Goal: Information Seeking & Learning: Learn about a topic

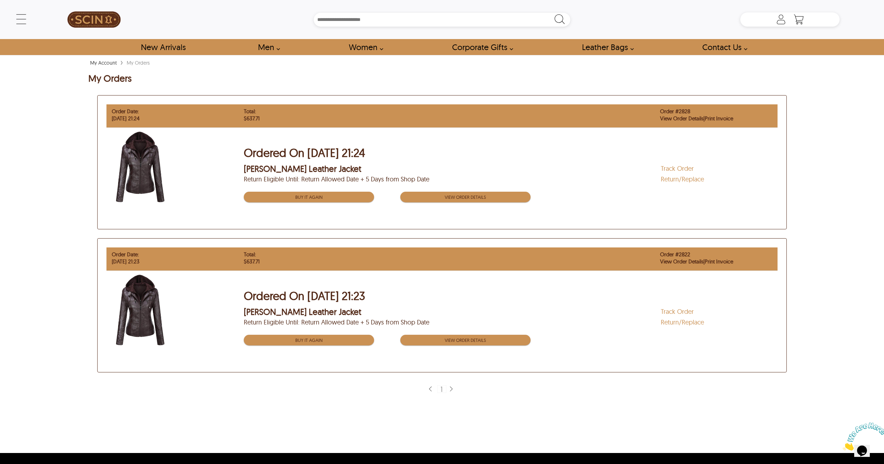
click at [675, 167] on link "Track Order" at bounding box center [677, 168] width 33 height 8
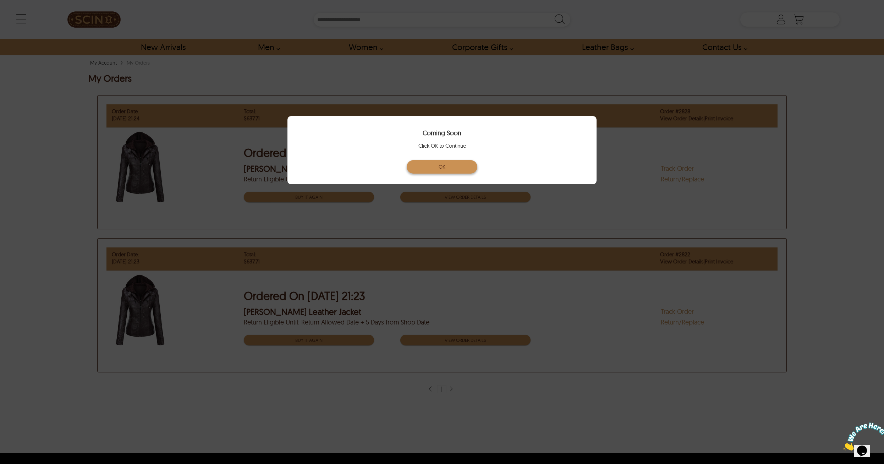
click at [453, 164] on button "OK" at bounding box center [442, 166] width 71 height 13
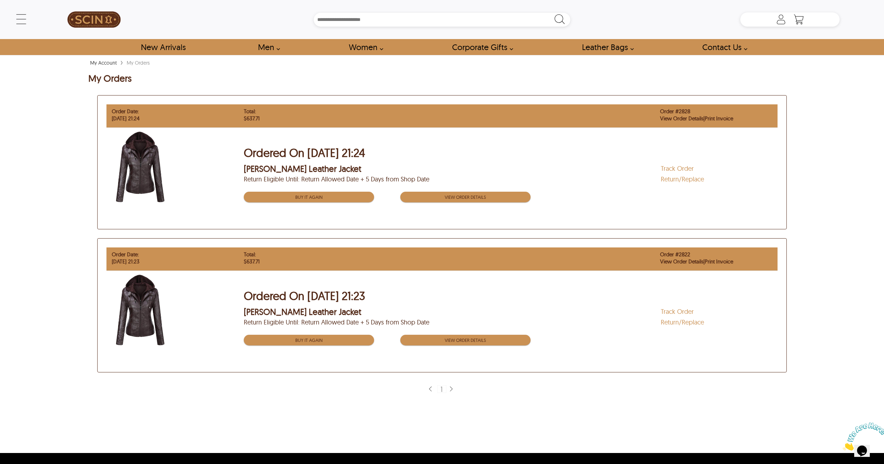
click at [720, 119] on link "Print Invoice" at bounding box center [719, 118] width 28 height 7
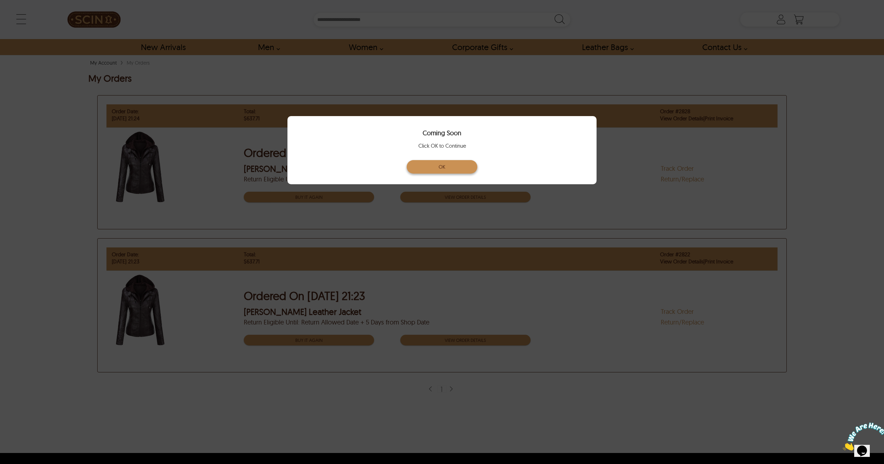
click at [468, 165] on button "OK" at bounding box center [442, 166] width 71 height 13
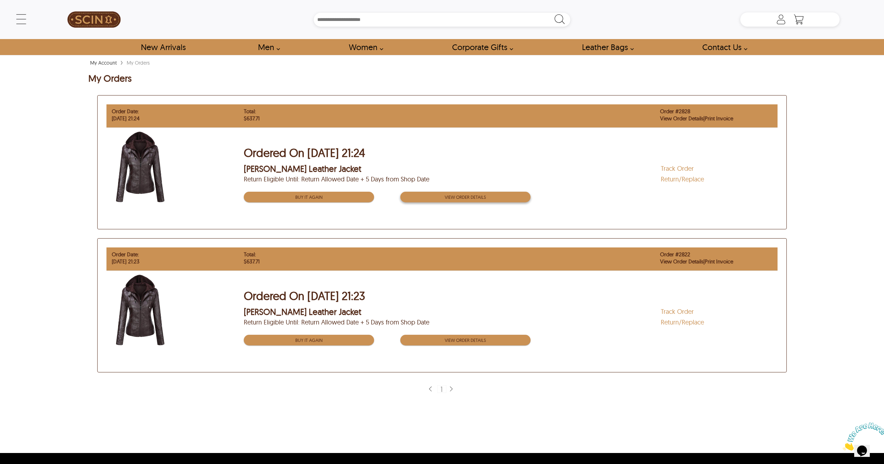
click at [443, 198] on button "View order Details" at bounding box center [465, 197] width 130 height 11
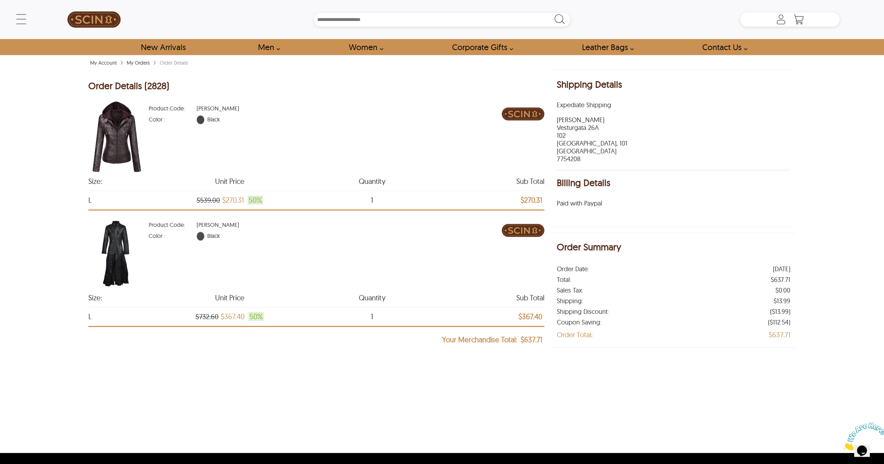
click at [126, 136] on img at bounding box center [116, 136] width 57 height 71
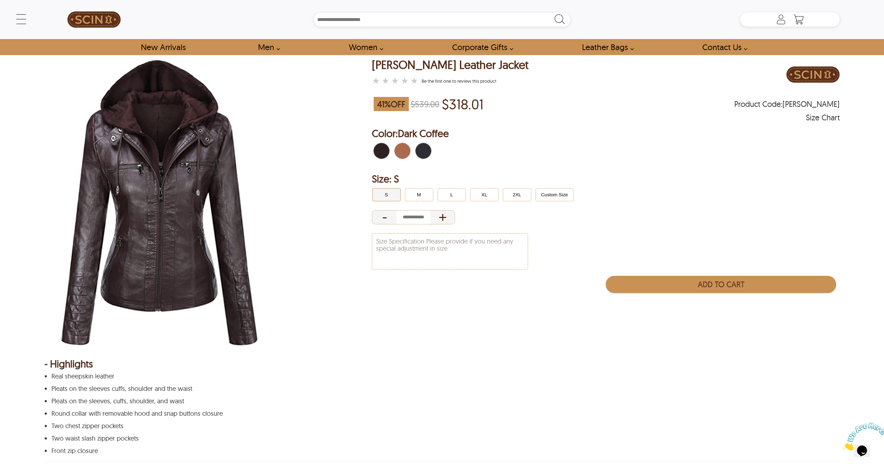
click at [429, 149] on span "Black" at bounding box center [429, 151] width 3 height 16
click at [424, 151] on span "Black" at bounding box center [426, 151] width 5 height 16
click at [455, 193] on button "L" at bounding box center [452, 194] width 28 height 13
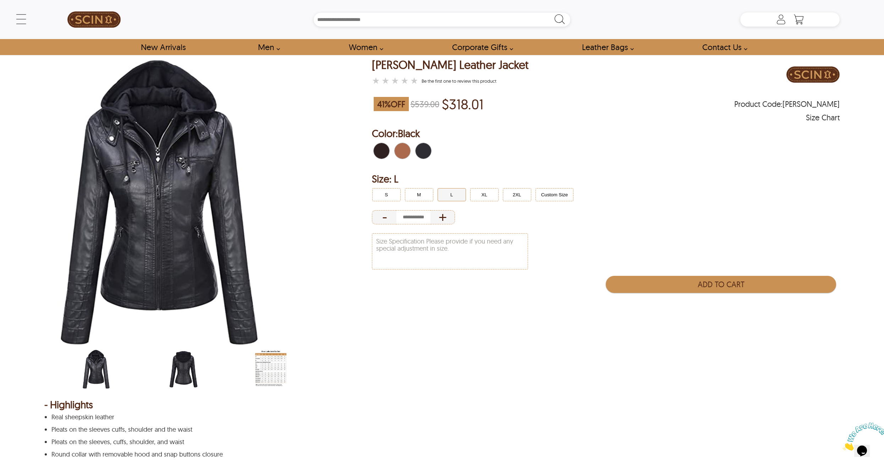
click at [420, 153] on span "Black" at bounding box center [420, 151] width 8 height 16
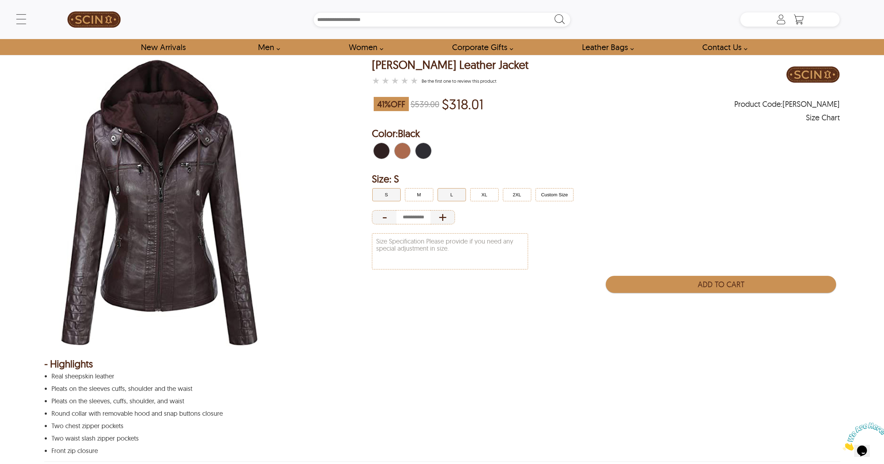
click at [459, 195] on button "L" at bounding box center [452, 194] width 28 height 13
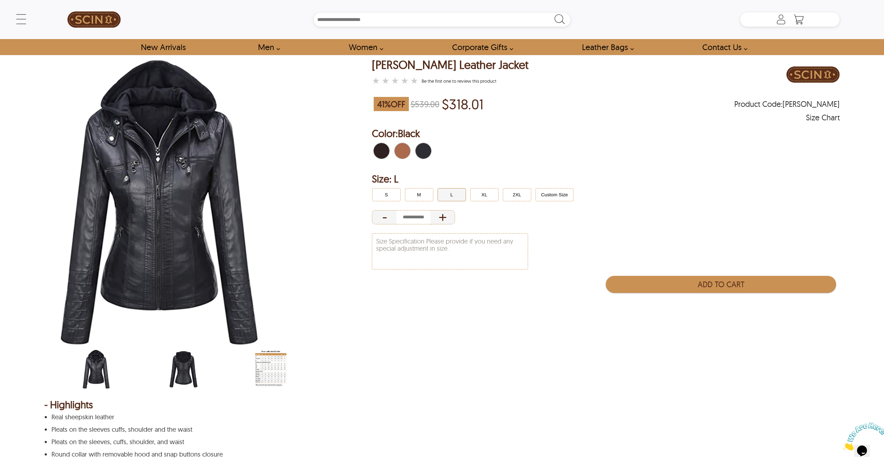
click at [187, 367] on img "scin-13090w-black-back.jpg" at bounding box center [183, 369] width 31 height 39
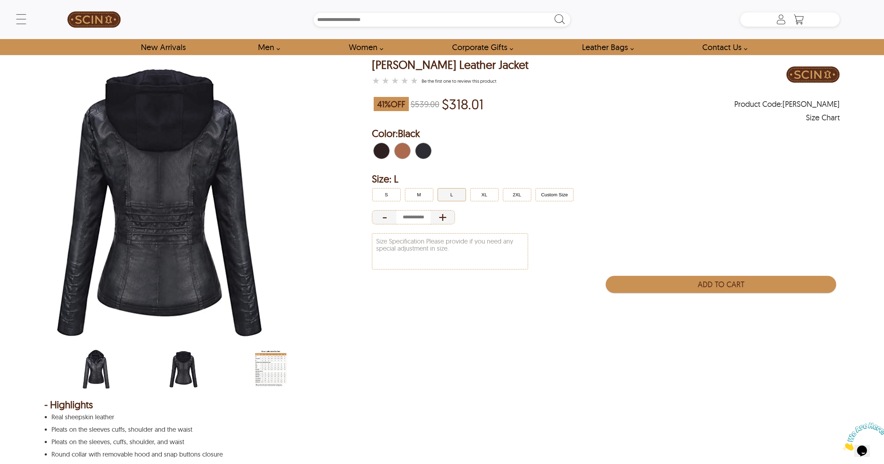
click at [112, 369] on div "scin-13090w-black.jpg" at bounding box center [121, 370] width 80 height 41
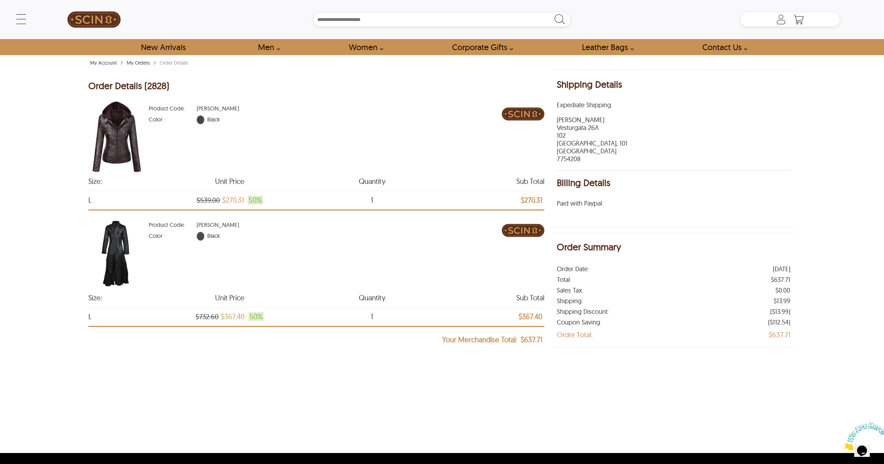
click at [114, 262] on img at bounding box center [116, 253] width 57 height 71
click at [118, 144] on img at bounding box center [116, 136] width 57 height 71
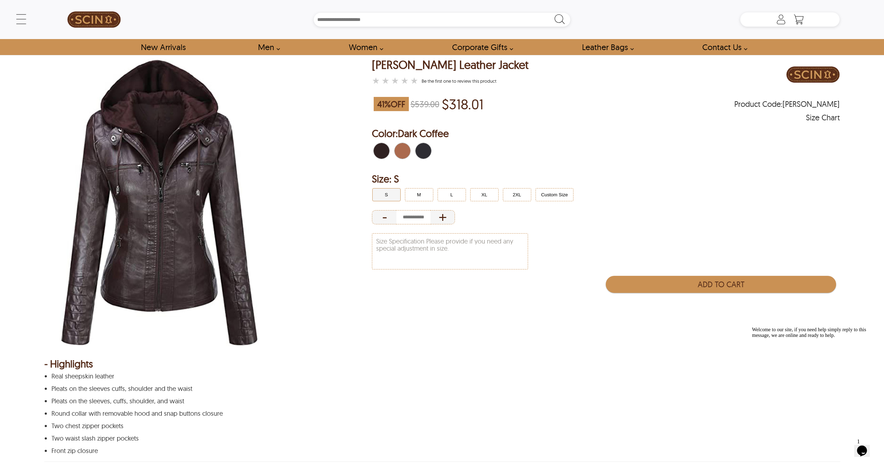
click at [216, 167] on img at bounding box center [159, 203] width 230 height 288
click at [170, 187] on img at bounding box center [159, 203] width 230 height 288
click at [460, 191] on button "L" at bounding box center [452, 194] width 28 height 13
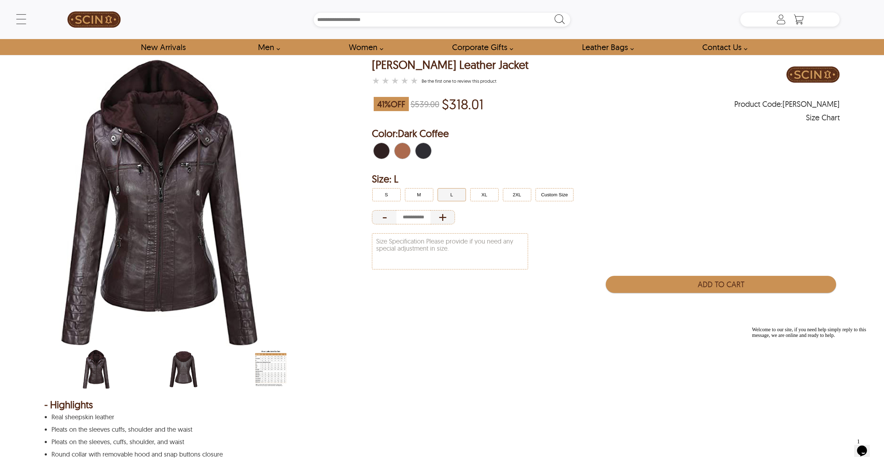
click at [386, 154] on span "Dark Coffee\a" at bounding box center [387, 151] width 3 height 16
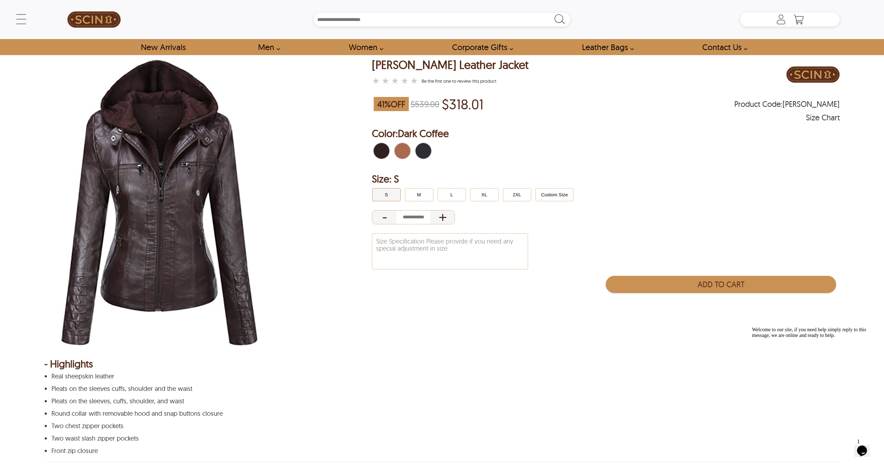
click at [424, 153] on span "Black" at bounding box center [426, 151] width 5 height 16
click at [456, 192] on button "L" at bounding box center [452, 194] width 28 height 13
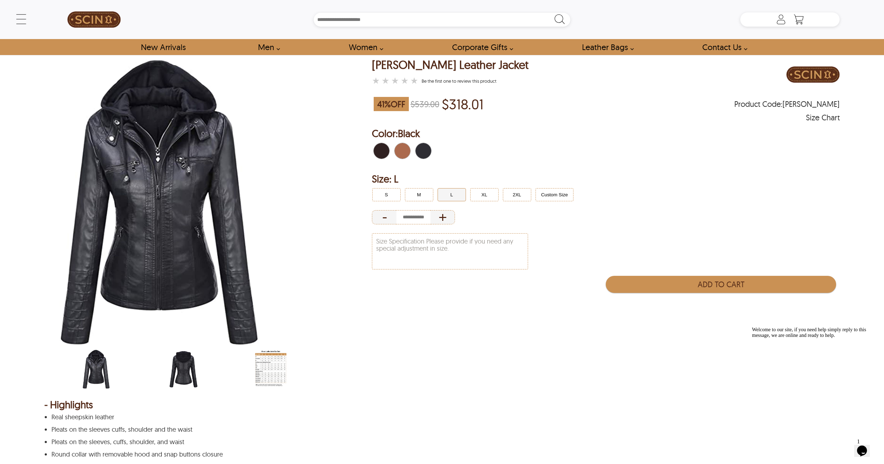
click at [179, 375] on img "scin-13090w-black-back.jpg" at bounding box center [183, 369] width 31 height 39
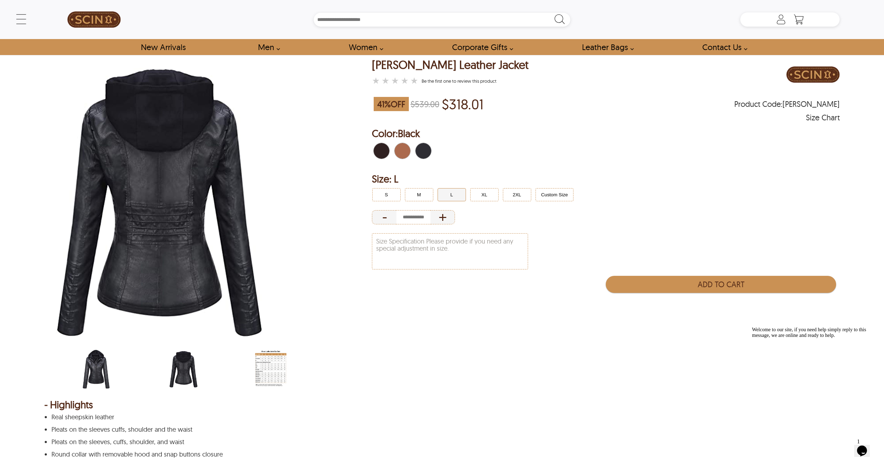
click at [179, 375] on img "scin-13090w-black-back.jpg" at bounding box center [183, 369] width 31 height 39
click at [104, 376] on img "scin-13090w-black.jpg" at bounding box center [96, 369] width 31 height 39
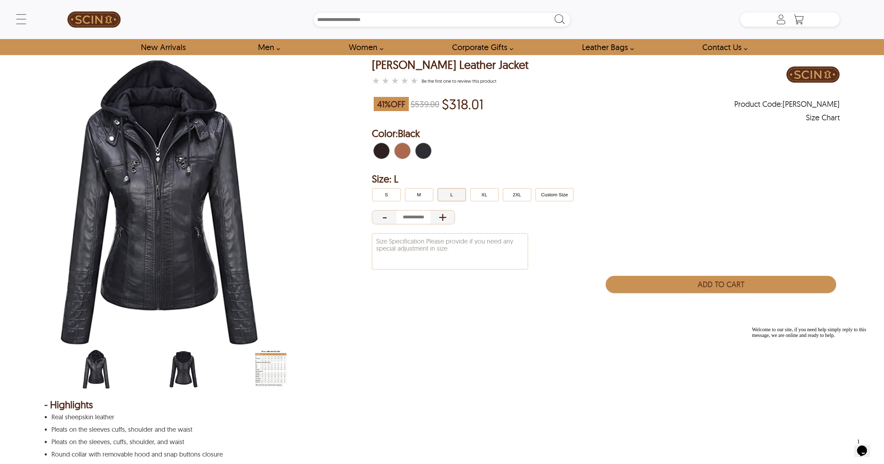
click at [197, 202] on img at bounding box center [159, 203] width 230 height 288
